Goal: Find specific page/section: Find specific page/section

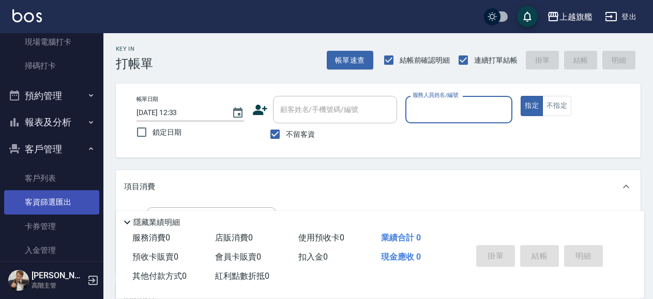
scroll to position [295, 0]
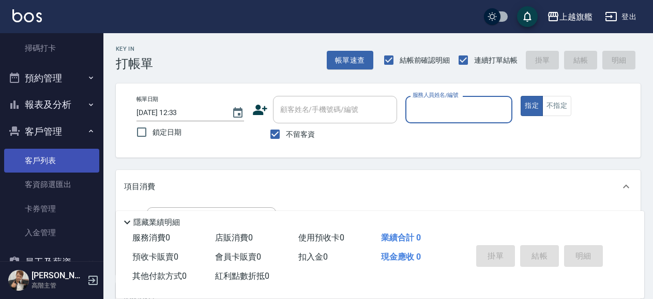
click at [55, 160] on link "客戶列表" at bounding box center [51, 160] width 95 height 24
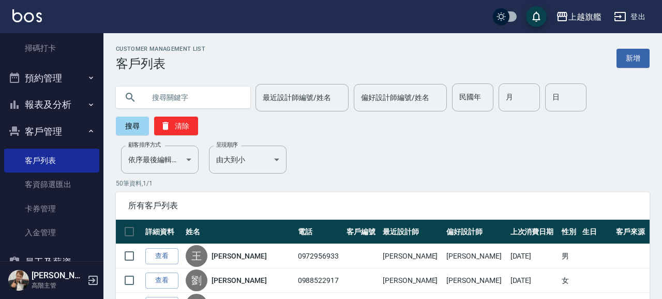
click at [182, 99] on input "text" at bounding box center [193, 97] width 97 height 28
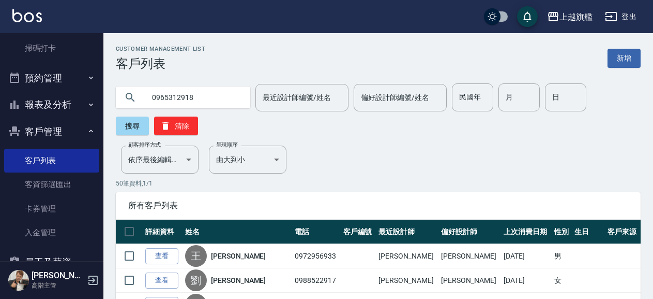
type input "0965312918"
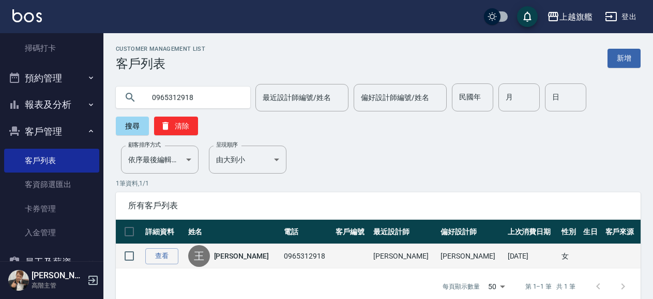
click at [251, 256] on div "王 [PERSON_NAME]" at bounding box center [233, 256] width 91 height 22
click at [232, 257] on link "[PERSON_NAME]" at bounding box center [241, 255] width 55 height 10
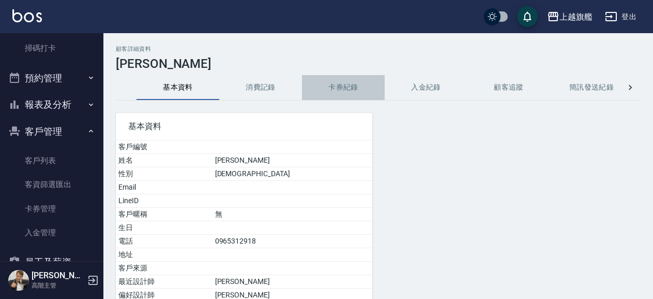
click at [329, 88] on button "卡券紀錄" at bounding box center [343, 87] width 83 height 25
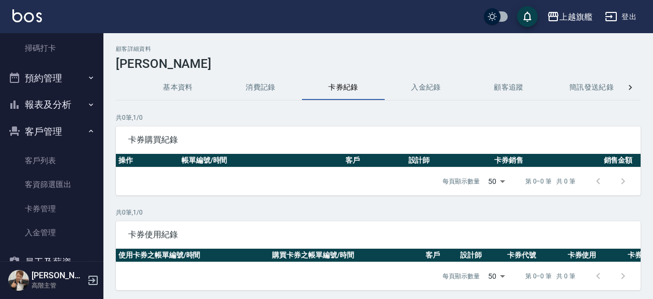
click at [420, 84] on button "入金紀錄" at bounding box center [426, 87] width 83 height 25
